Goal: Check status: Check status

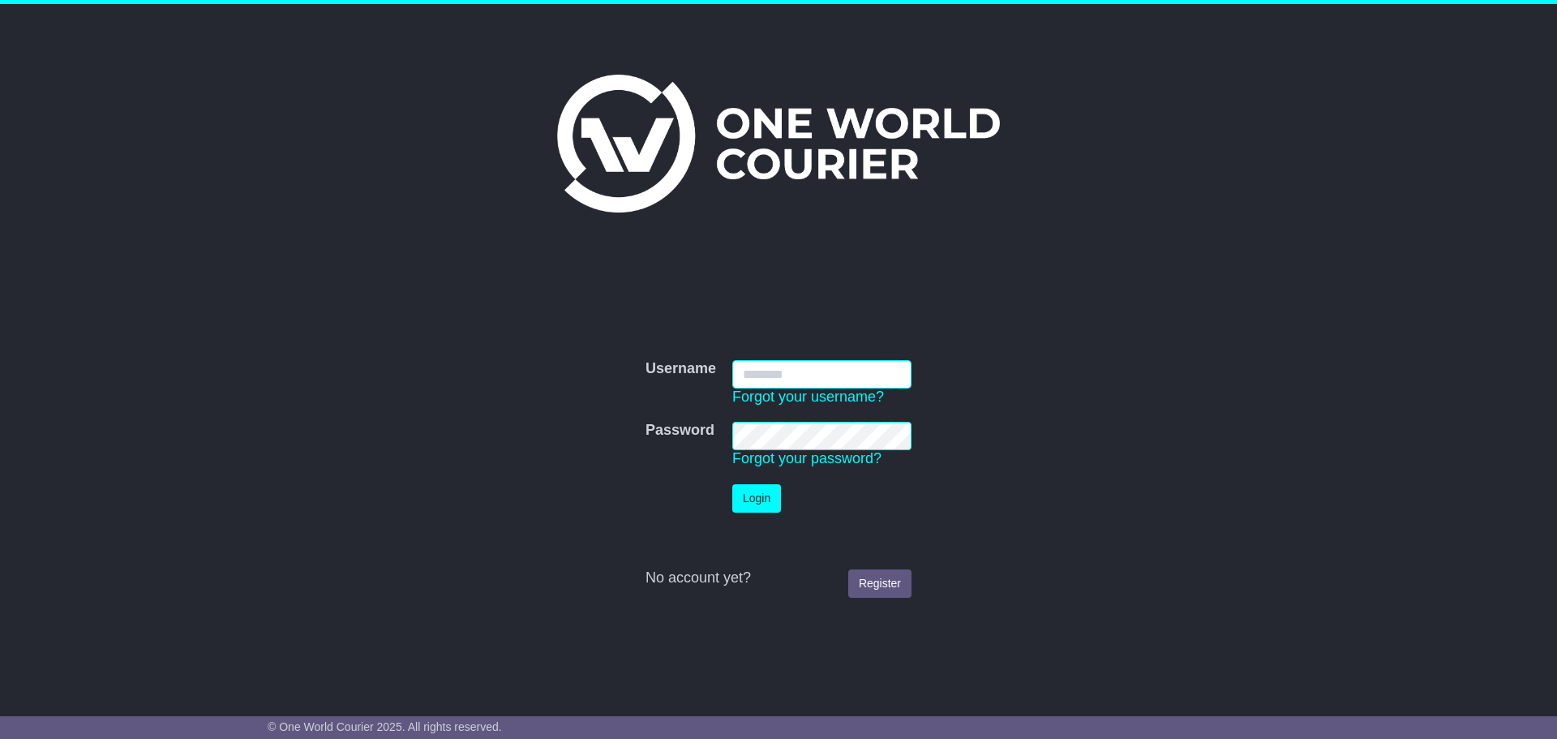
click at [774, 373] on input "Username" at bounding box center [821, 374] width 179 height 28
type input "**********"
click at [748, 492] on button "Login" at bounding box center [756, 498] width 49 height 28
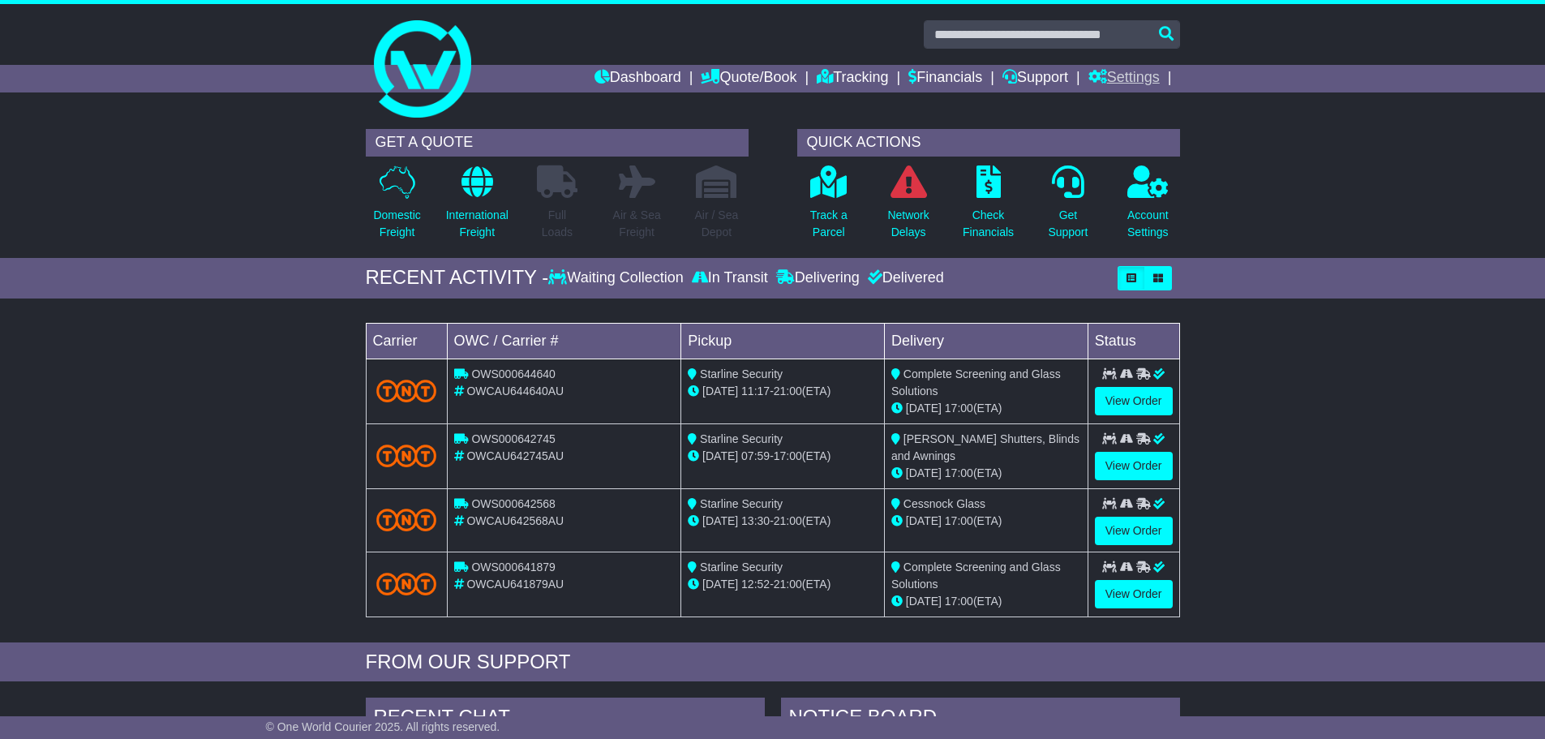
click at [1147, 76] on link "Settings" at bounding box center [1123, 79] width 71 height 28
click at [829, 72] on link "Tracking" at bounding box center [852, 79] width 71 height 28
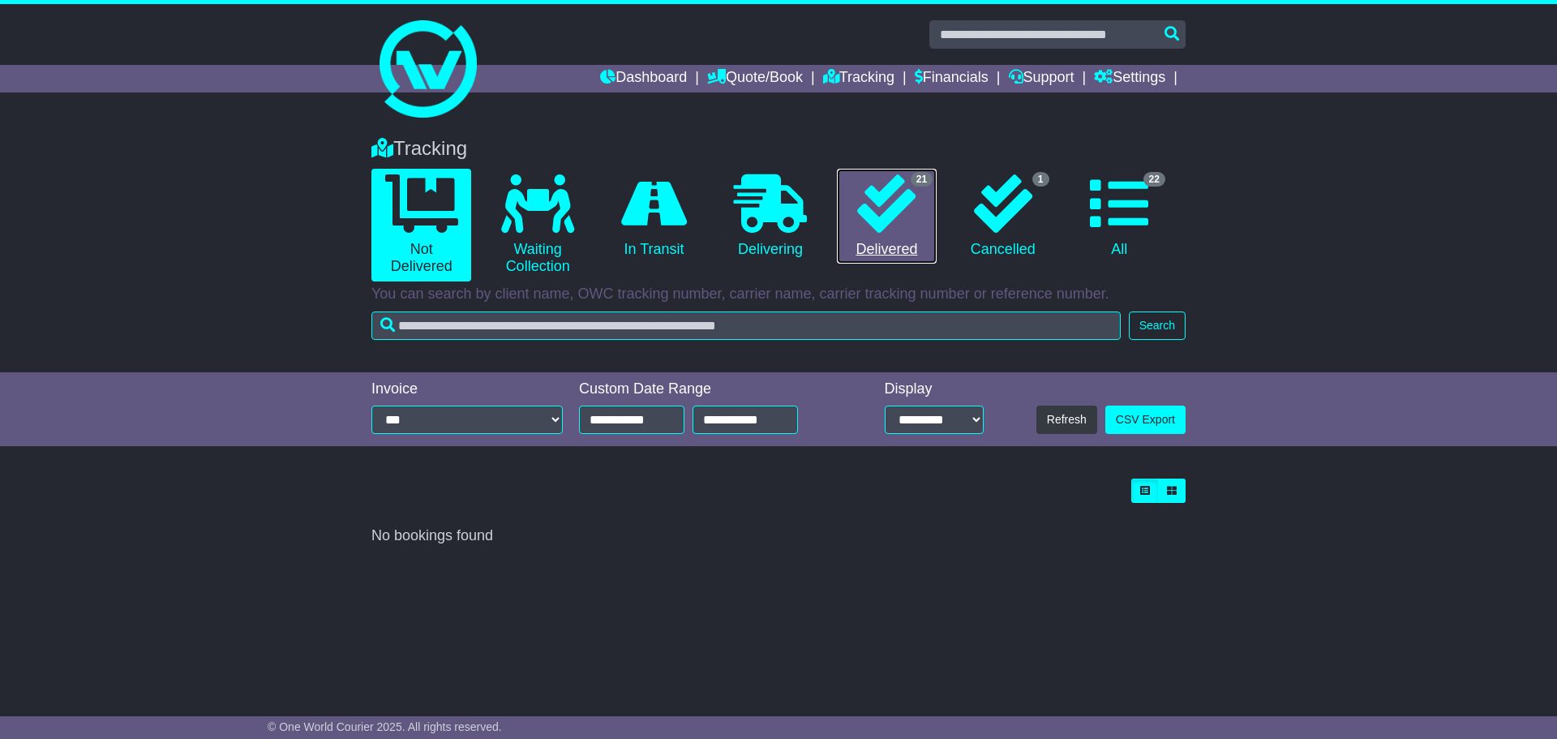
click at [881, 207] on icon at bounding box center [886, 203] width 58 height 58
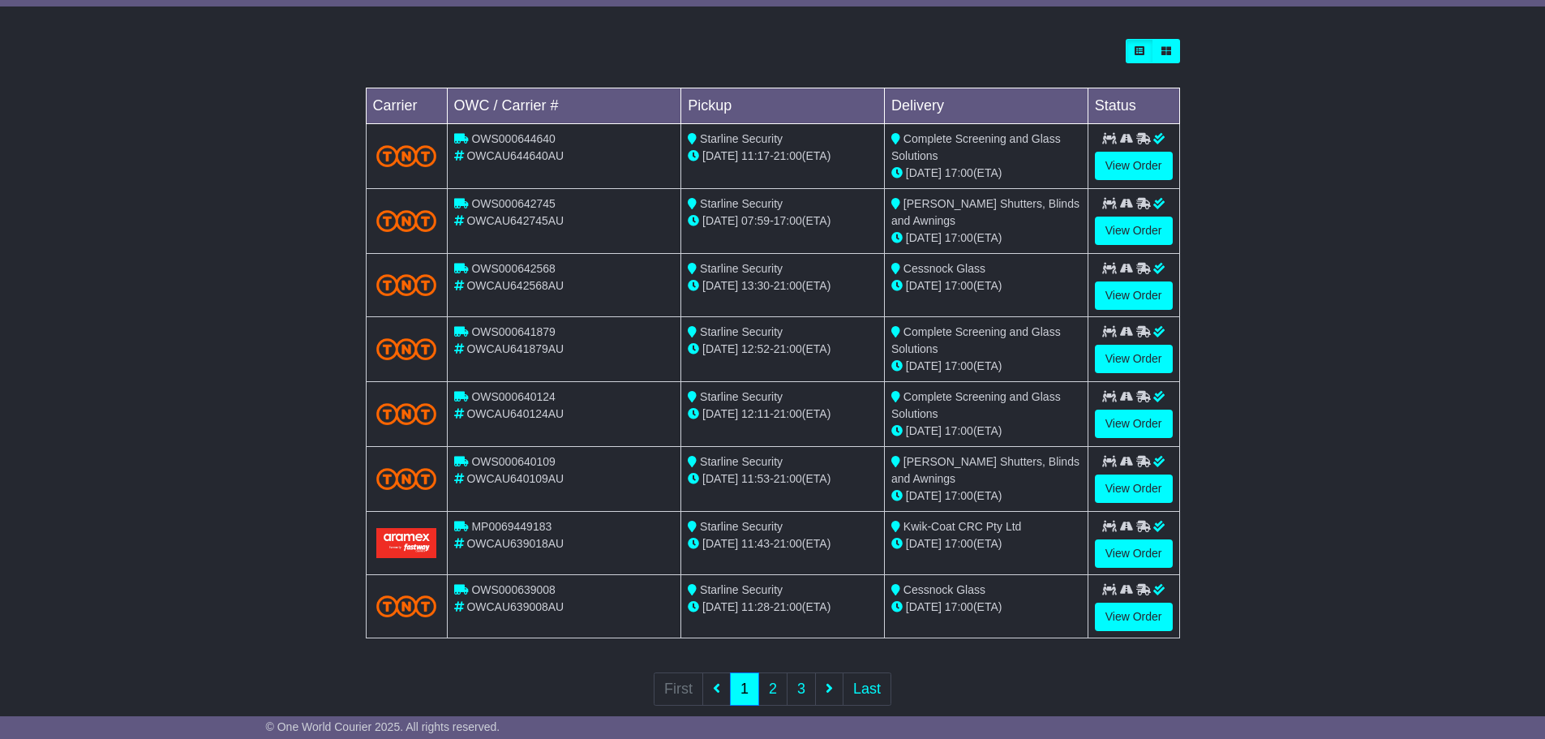
scroll to position [469, 0]
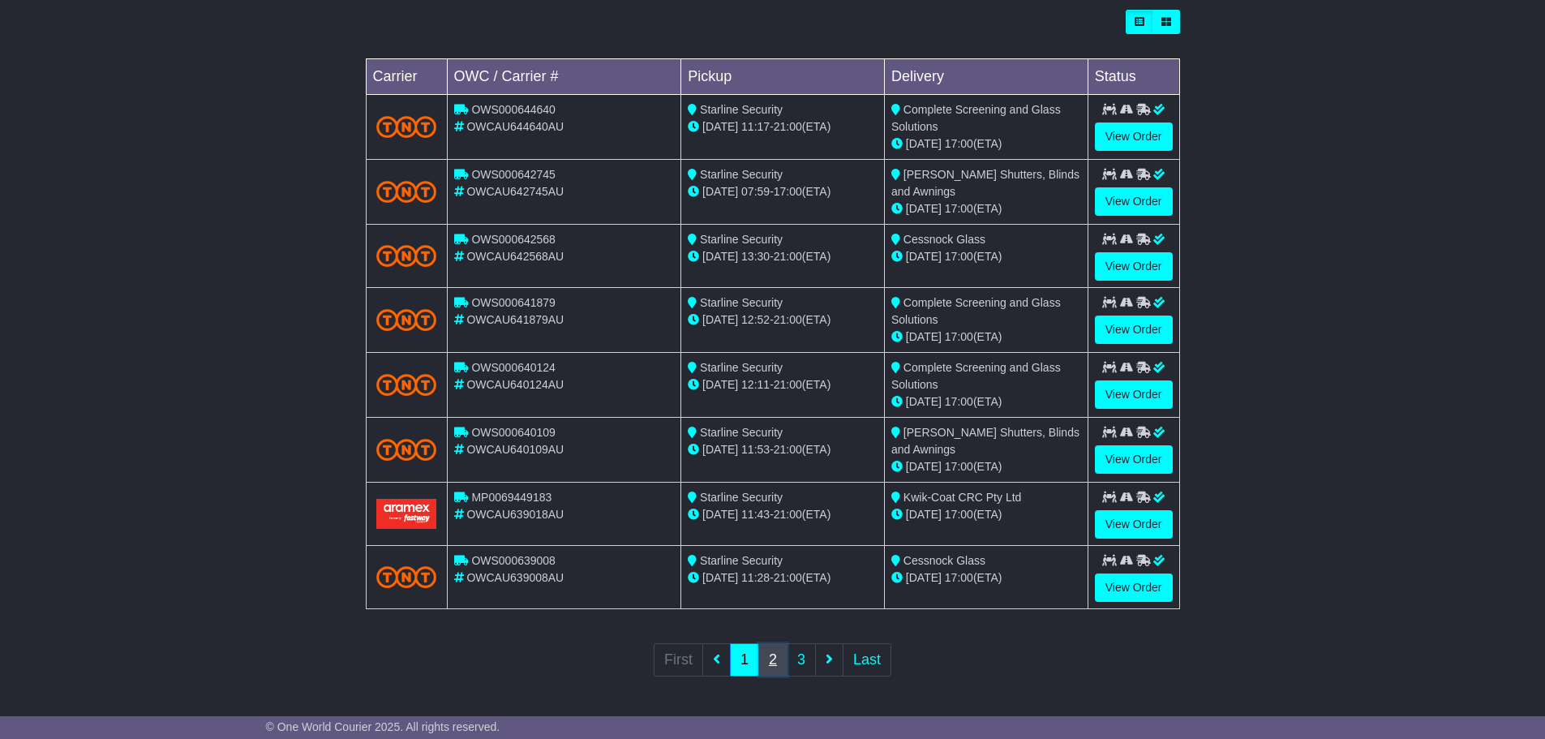
click at [769, 667] on link "2" at bounding box center [772, 659] width 29 height 33
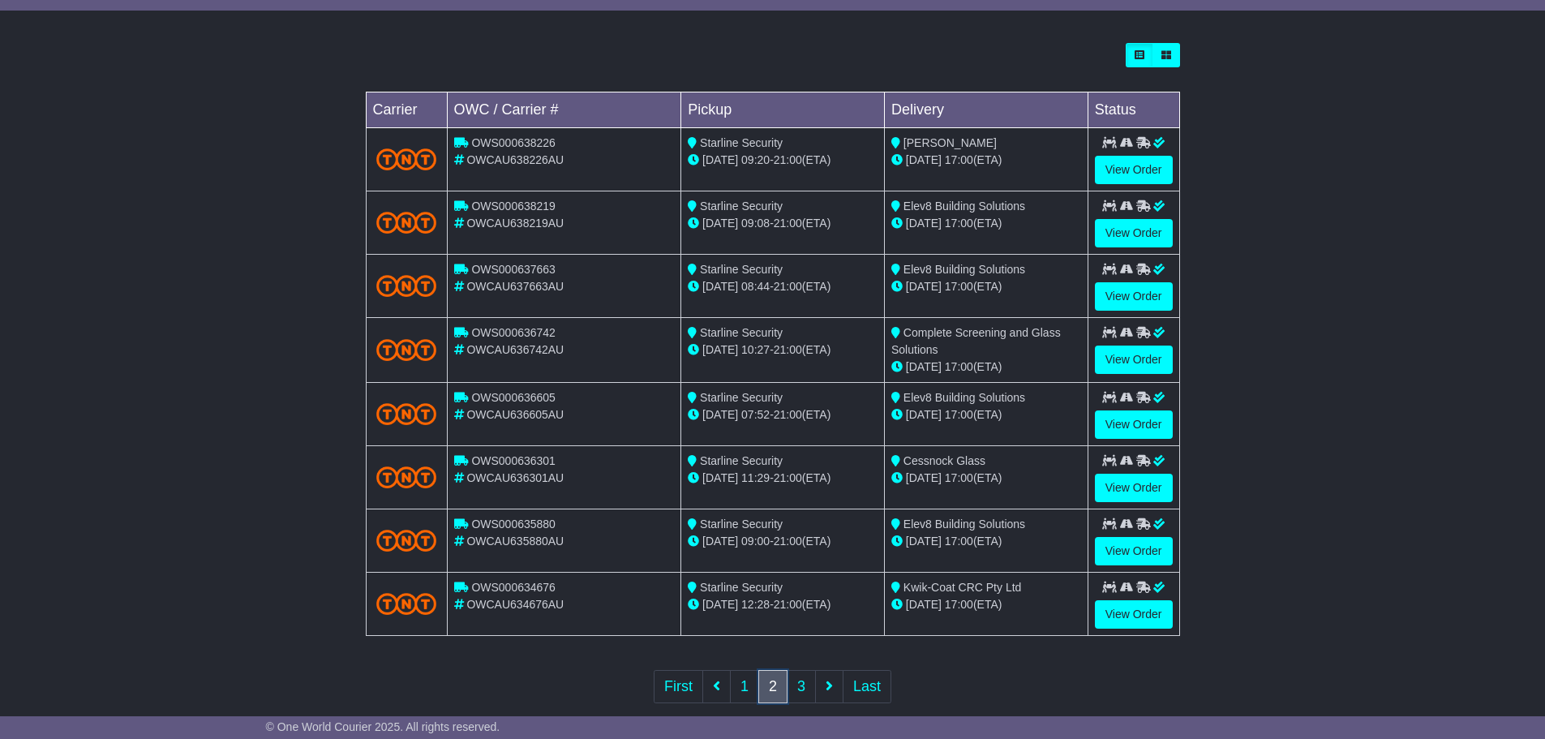
scroll to position [462, 0]
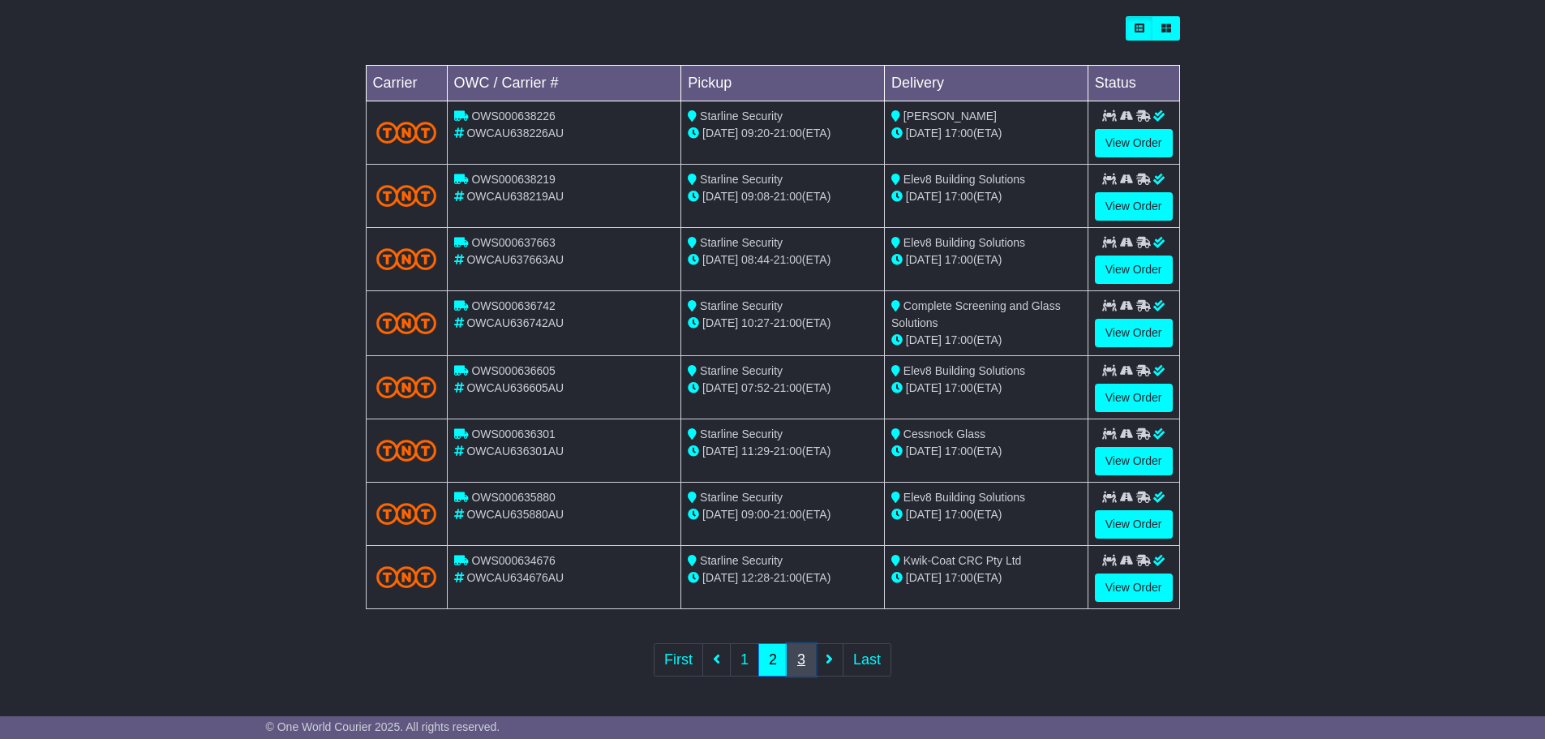
click at [800, 662] on link "3" at bounding box center [801, 659] width 29 height 33
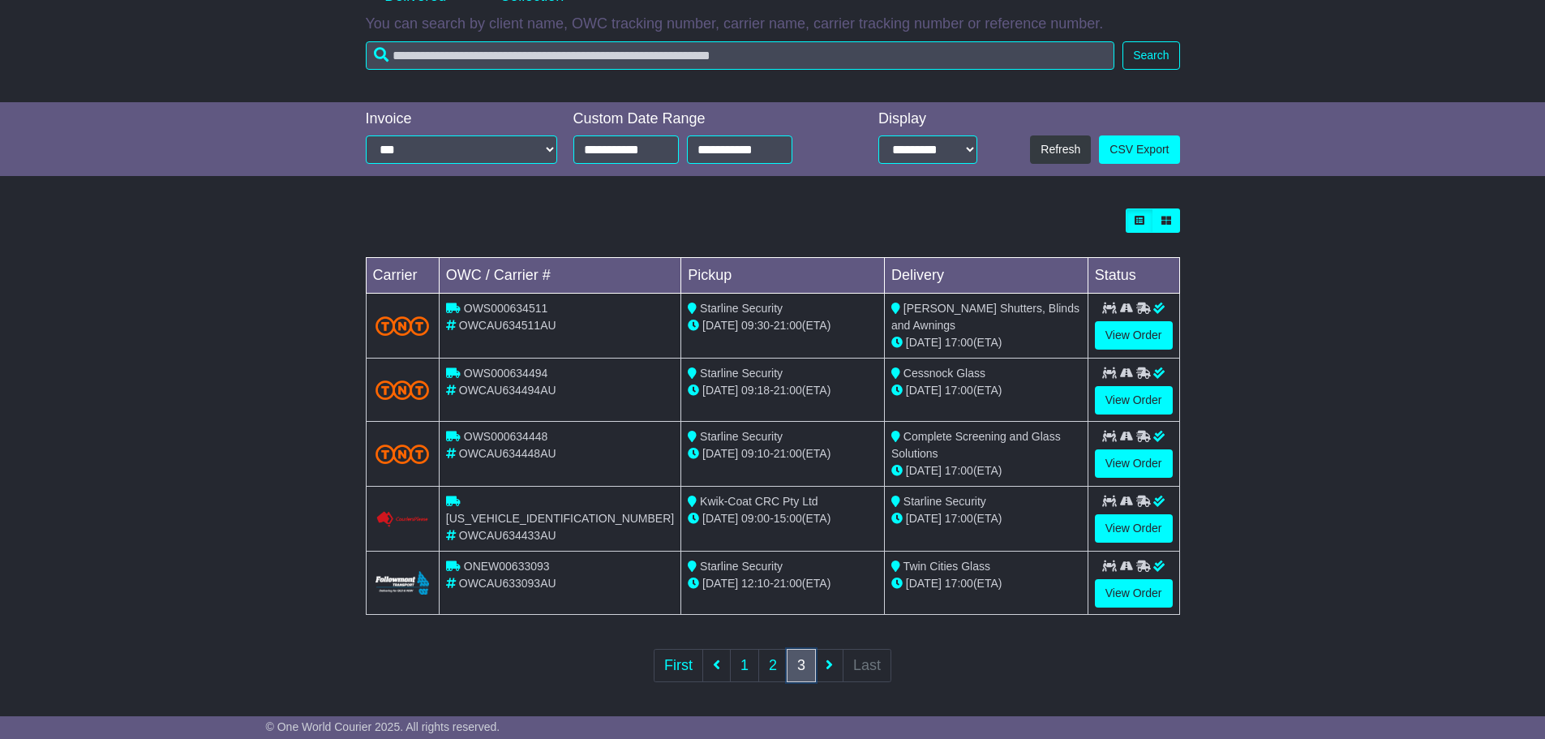
scroll to position [274, 0]
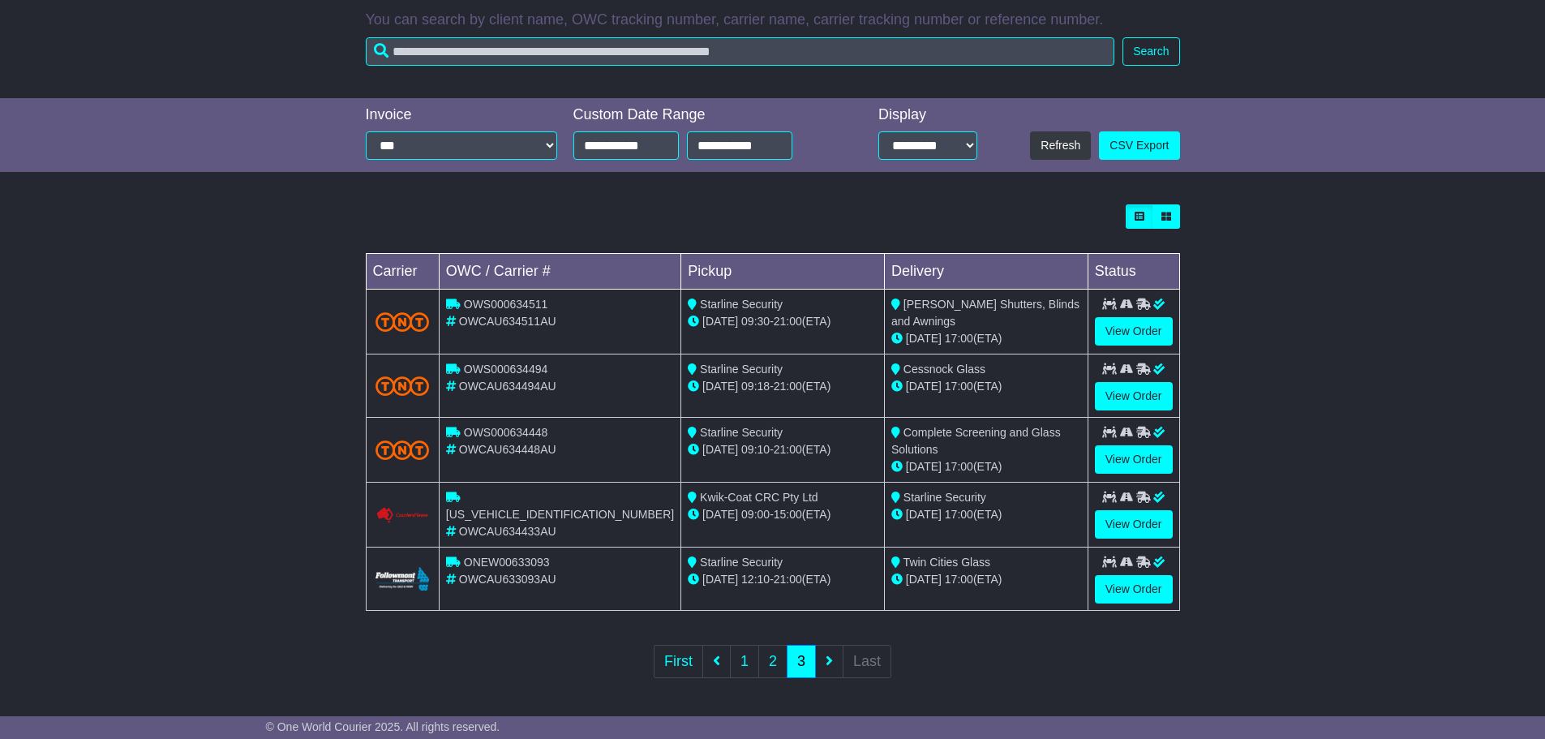
click at [1355, 248] on div "Loading... No bookings found Carrier OWC / Carrier # Pickup Delivery Status OWS…" at bounding box center [772, 452] width 1545 height 512
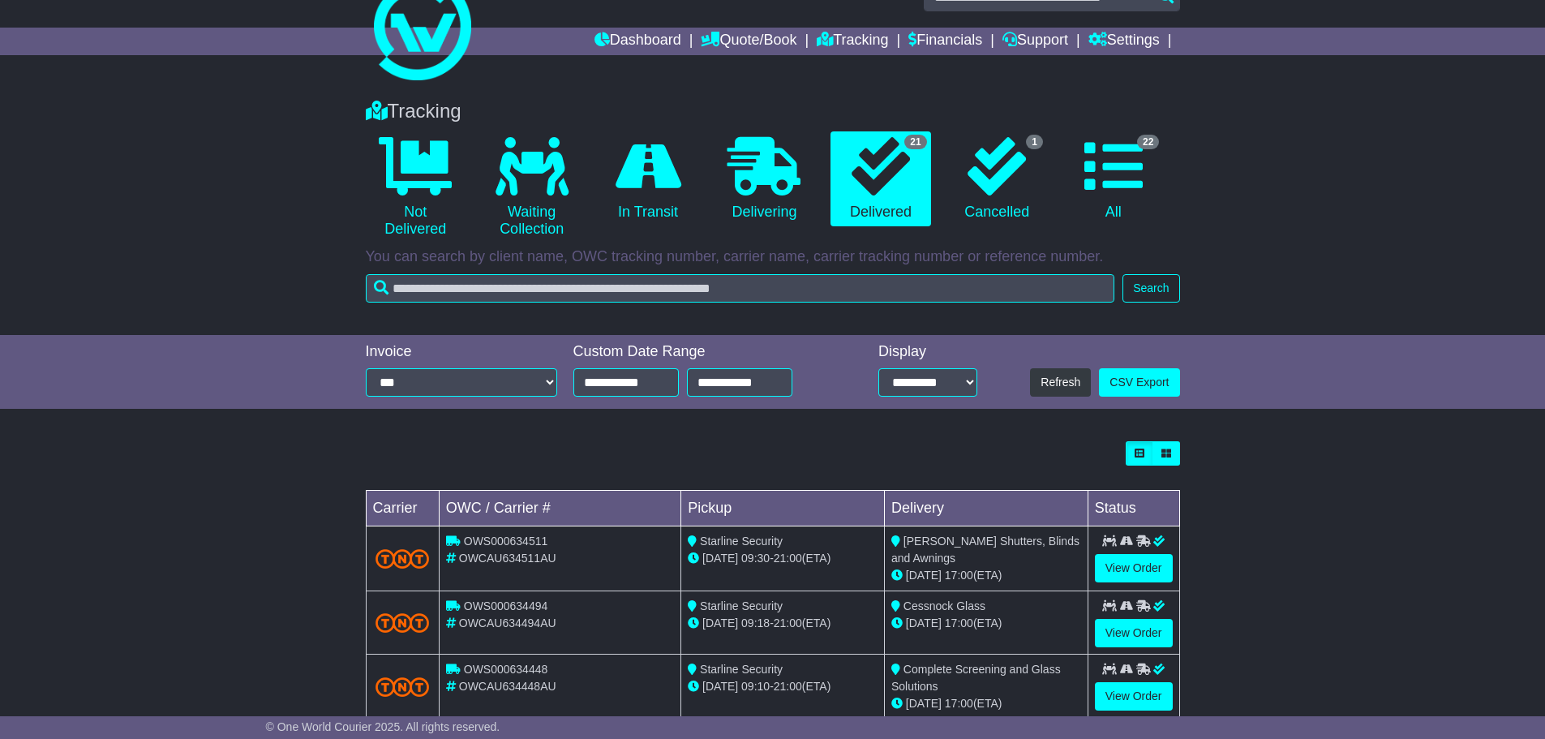
scroll to position [0, 0]
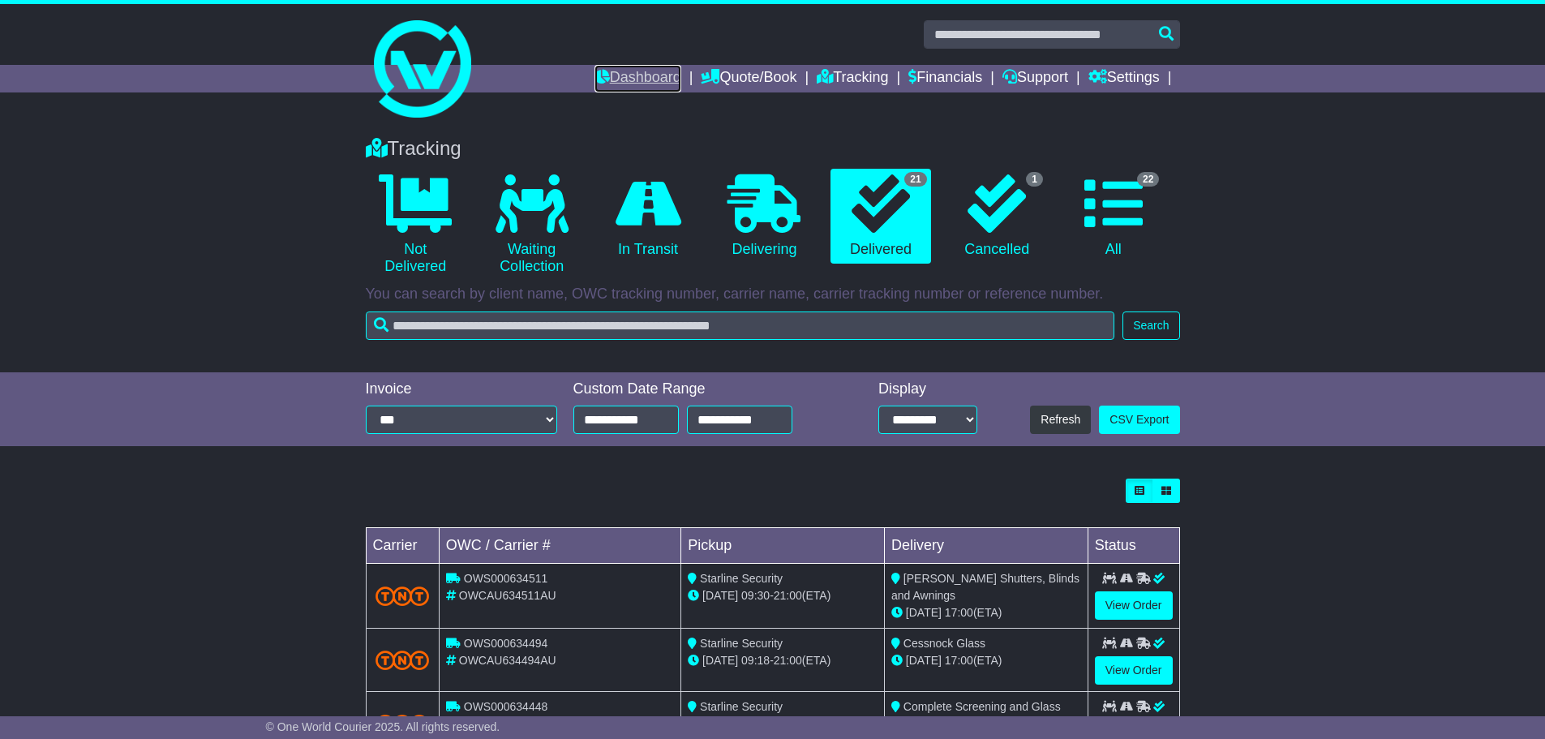
click at [609, 75] on link "Dashboard" at bounding box center [637, 79] width 87 height 28
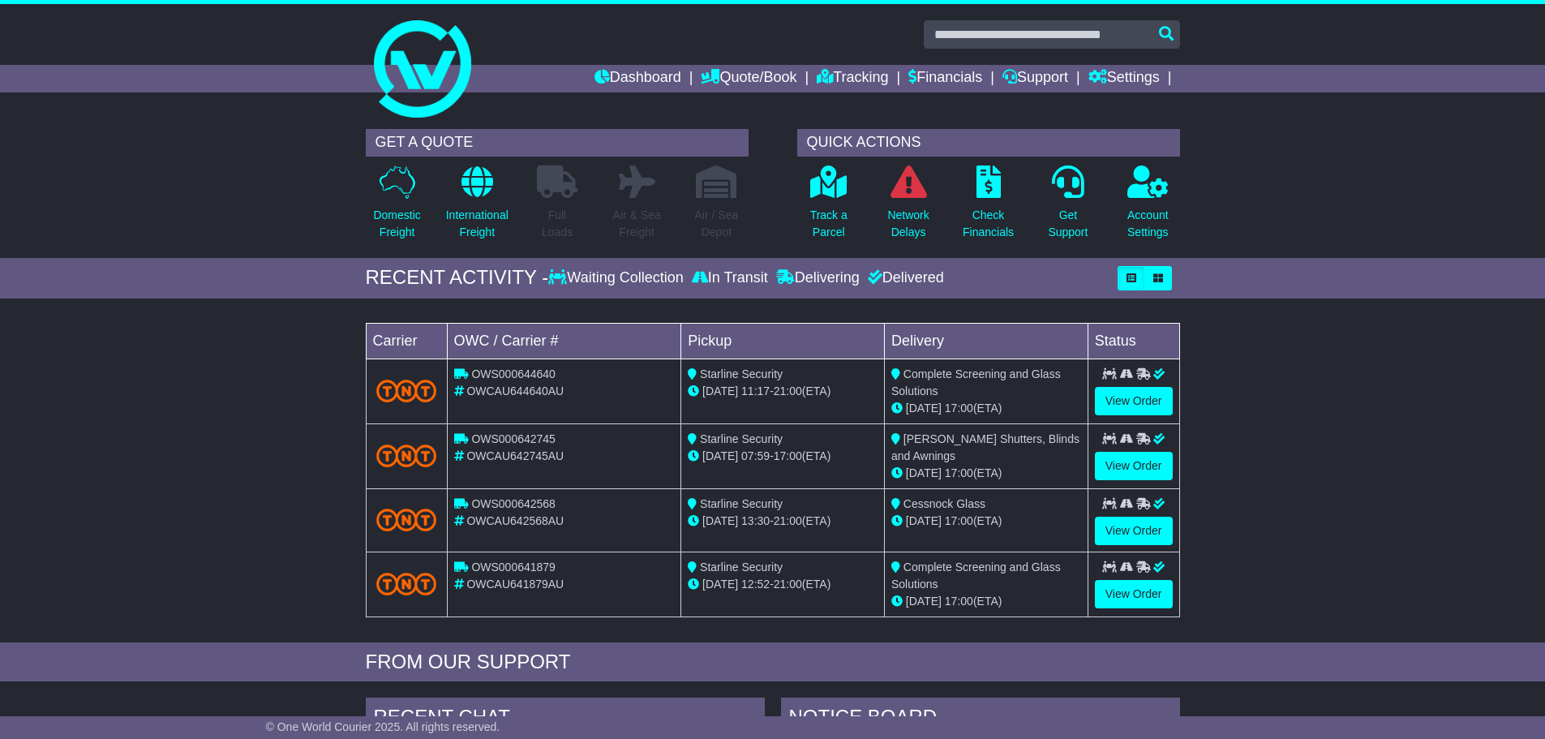
click at [568, 373] on div "OWS000644640" at bounding box center [564, 374] width 221 height 17
drag, startPoint x: 561, startPoint y: 375, endPoint x: 474, endPoint y: 372, distance: 86.8
click at [474, 372] on div "OWS000644640" at bounding box center [564, 374] width 221 height 17
copy span "OWS000644640"
